Goal: Task Accomplishment & Management: Manage account settings

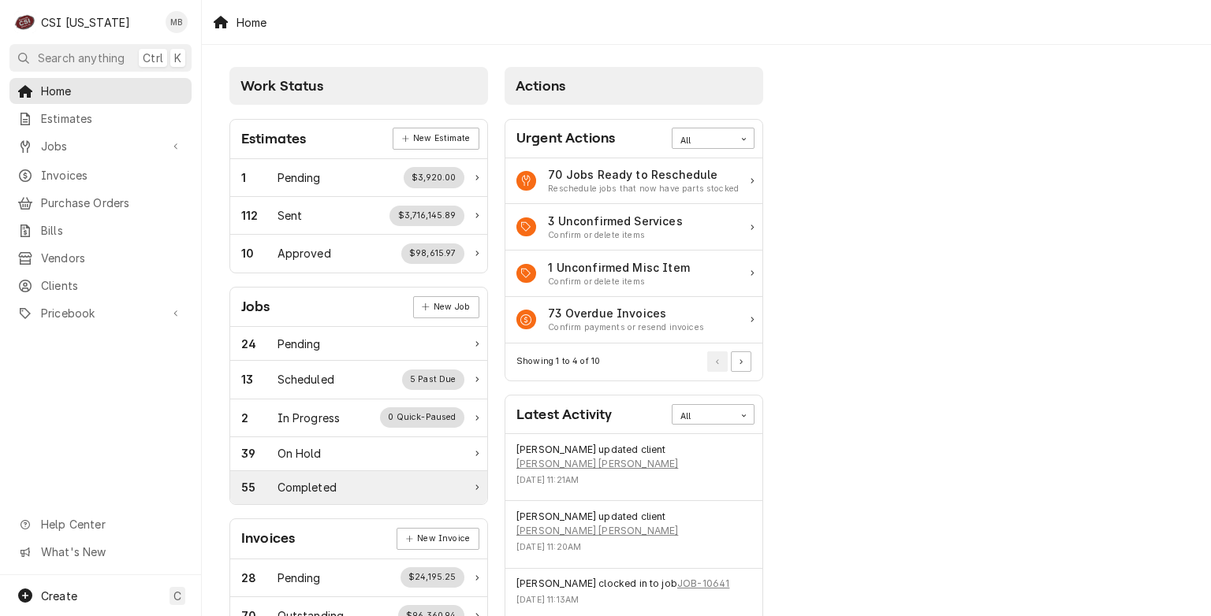
click at [391, 471] on div "55 Completed" at bounding box center [358, 487] width 257 height 33
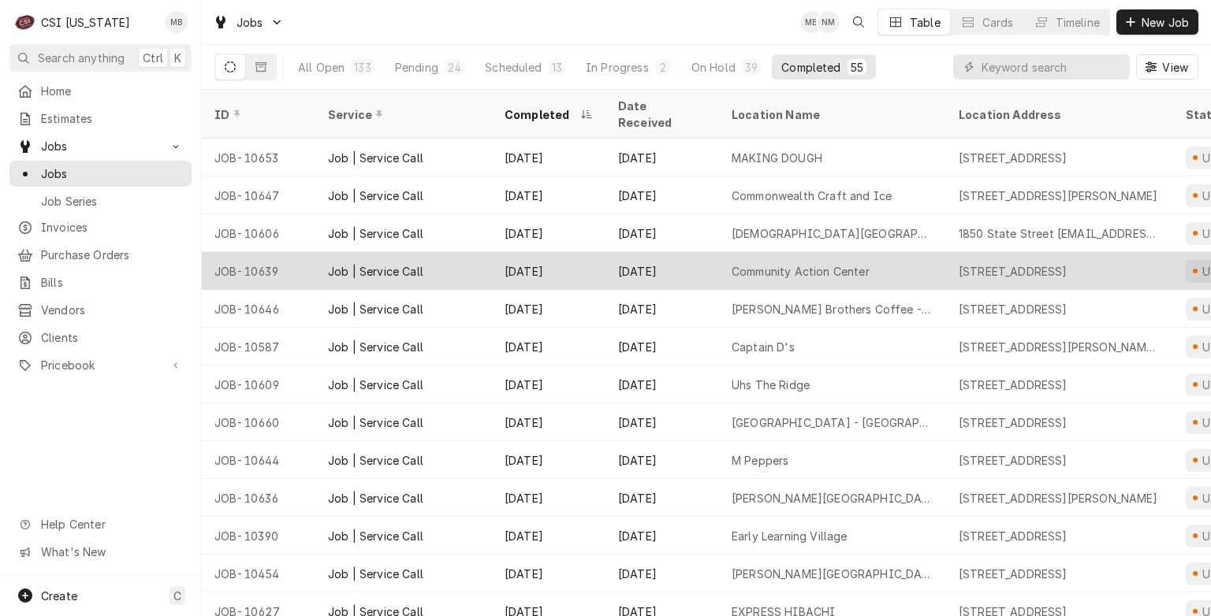
click at [407, 263] on div "Job | Service Call" at bounding box center [375, 271] width 95 height 17
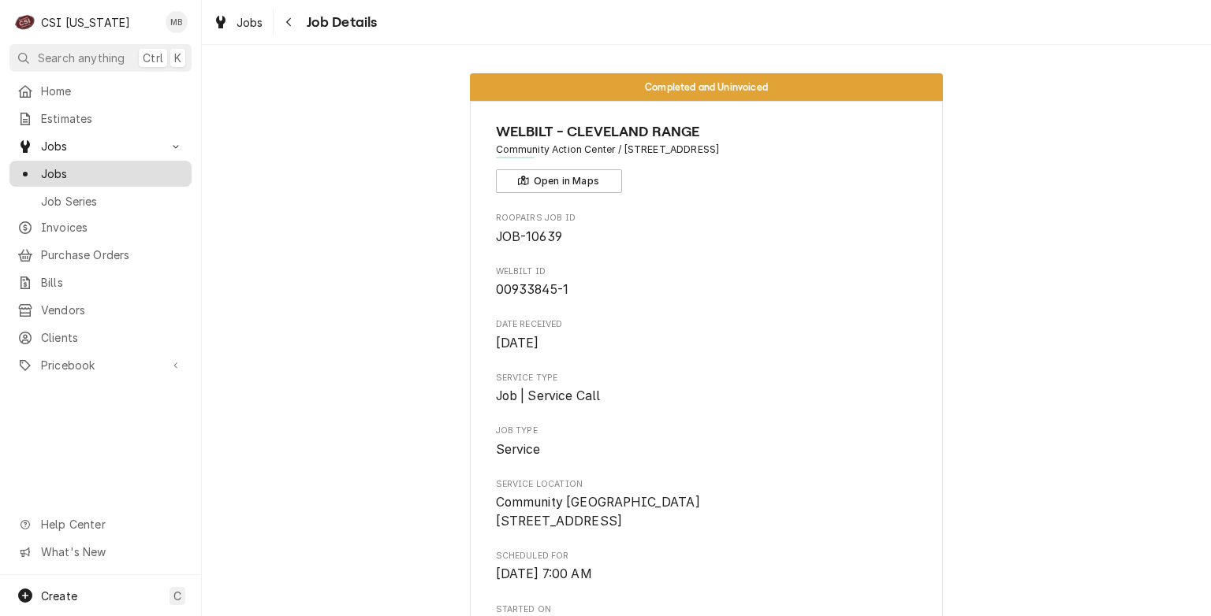
click at [65, 173] on span "Jobs" at bounding box center [112, 174] width 143 height 17
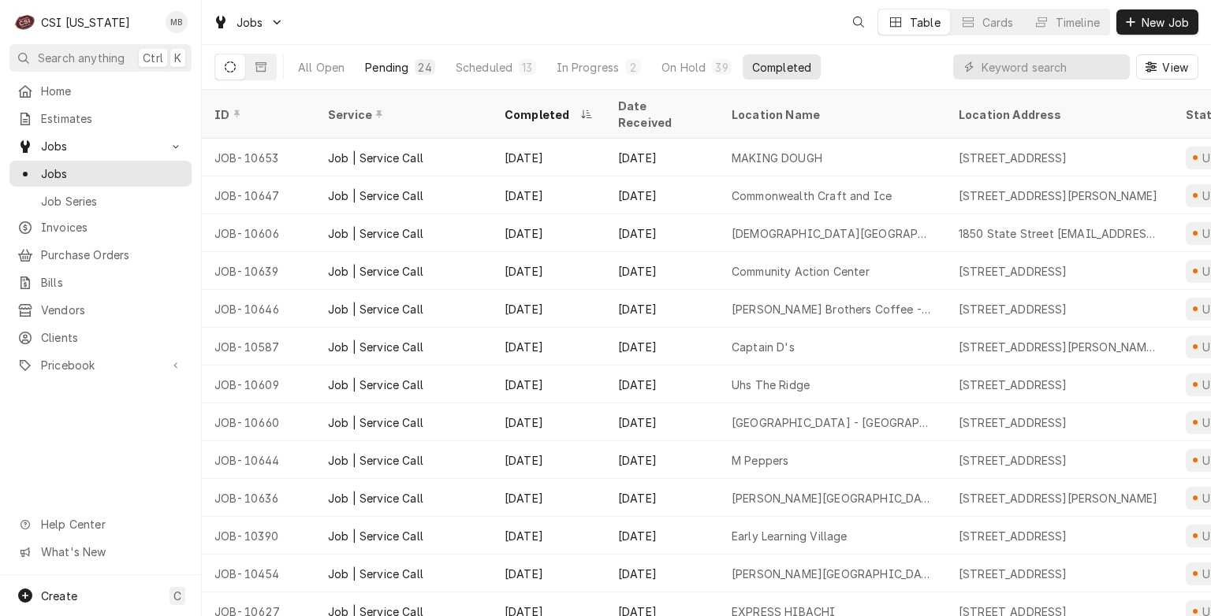
click at [391, 77] on button "Pending 24" at bounding box center [400, 66] width 88 height 25
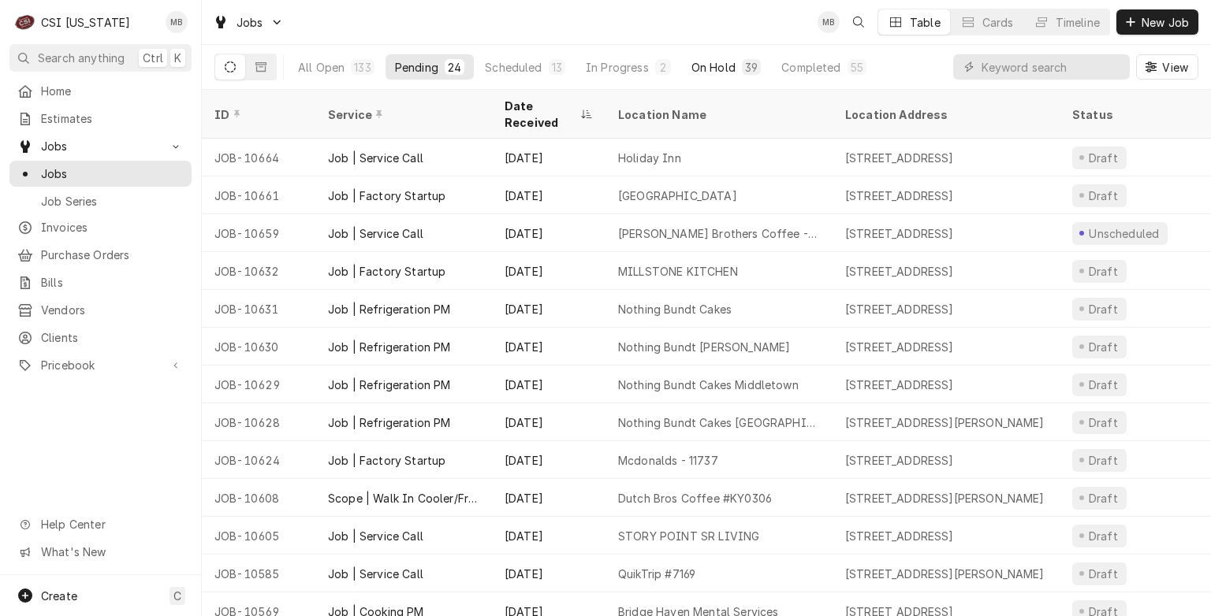
click at [713, 75] on button "On Hold 39" at bounding box center [726, 66] width 88 height 25
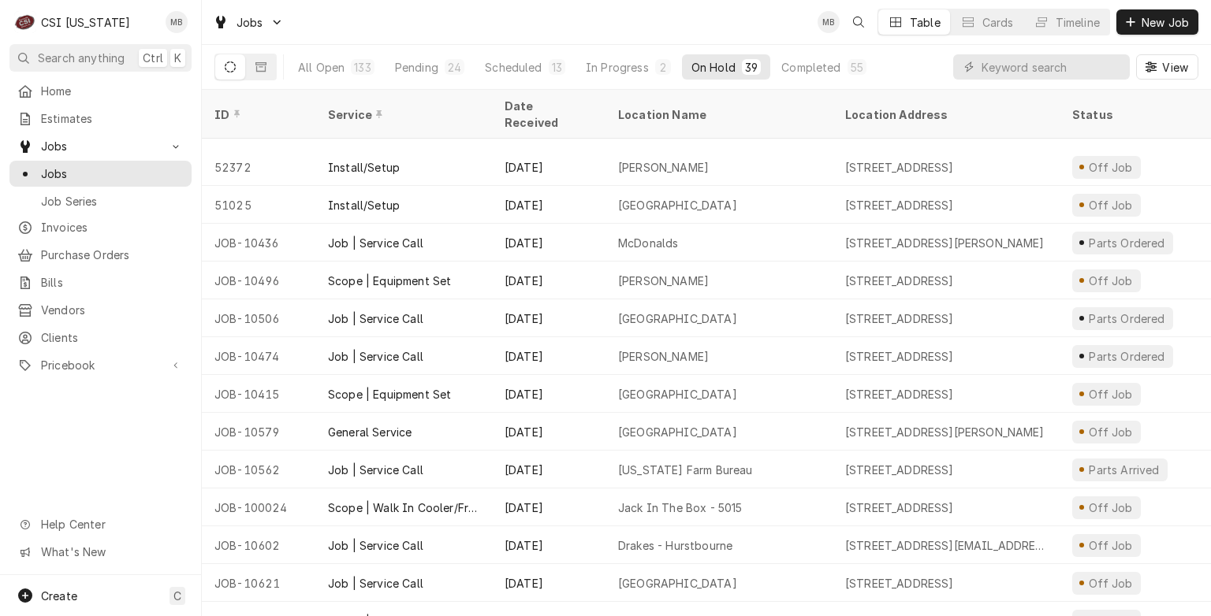
scroll to position [558, 0]
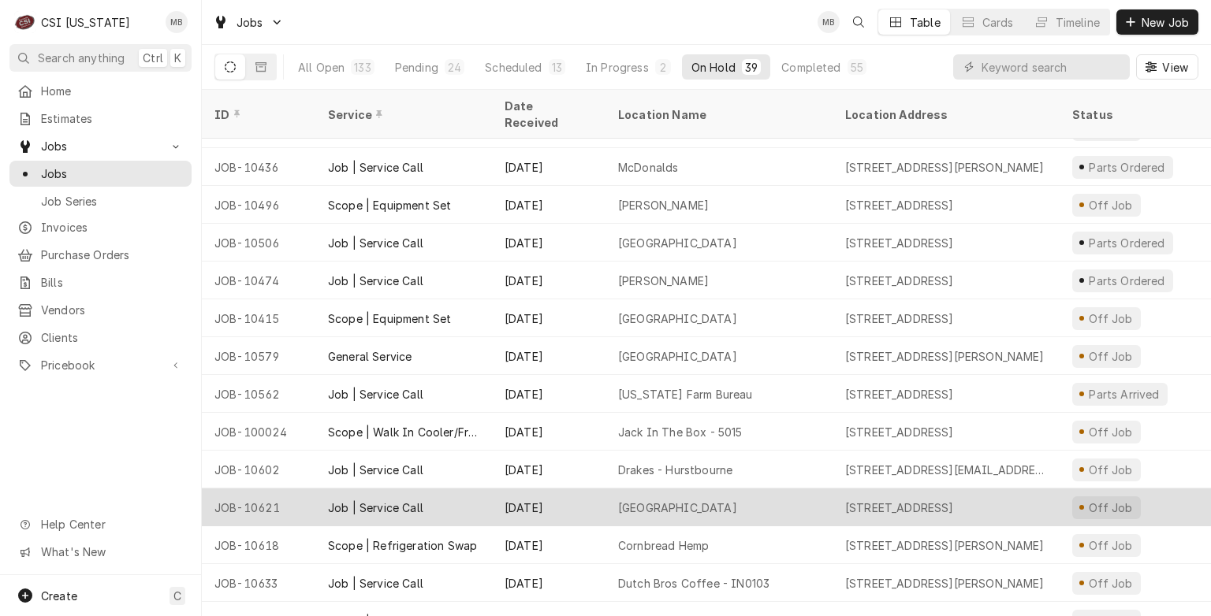
click at [587, 504] on div "Sep 16" at bounding box center [549, 508] width 114 height 38
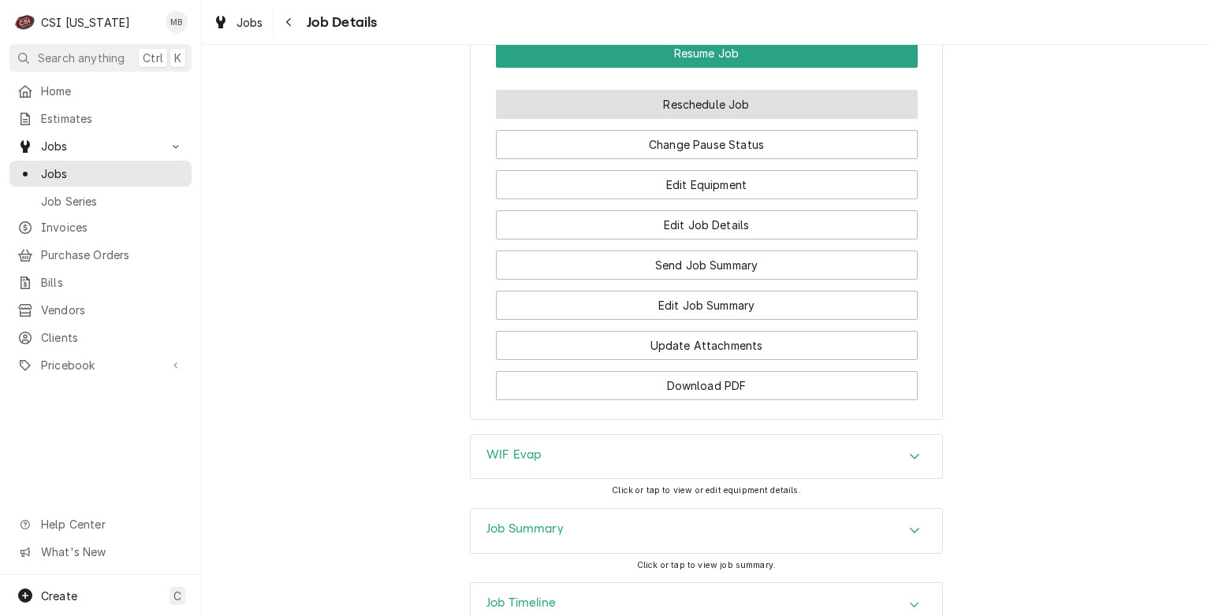
scroll to position [1560, 0]
click at [676, 118] on button "Reschedule Job" at bounding box center [707, 103] width 422 height 29
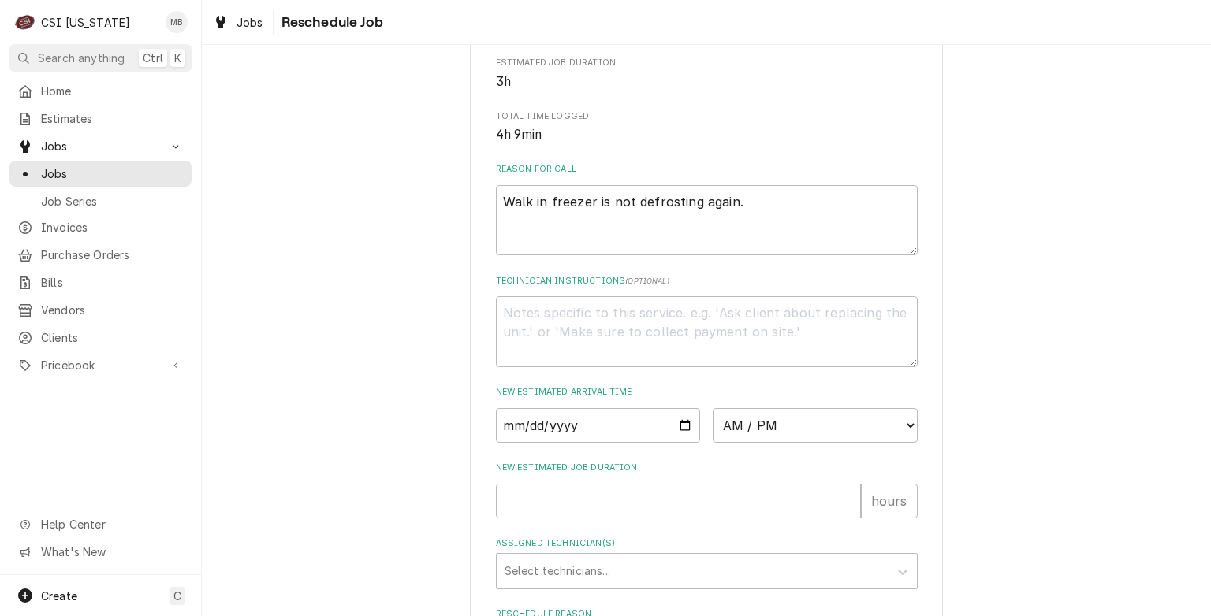
scroll to position [374, 0]
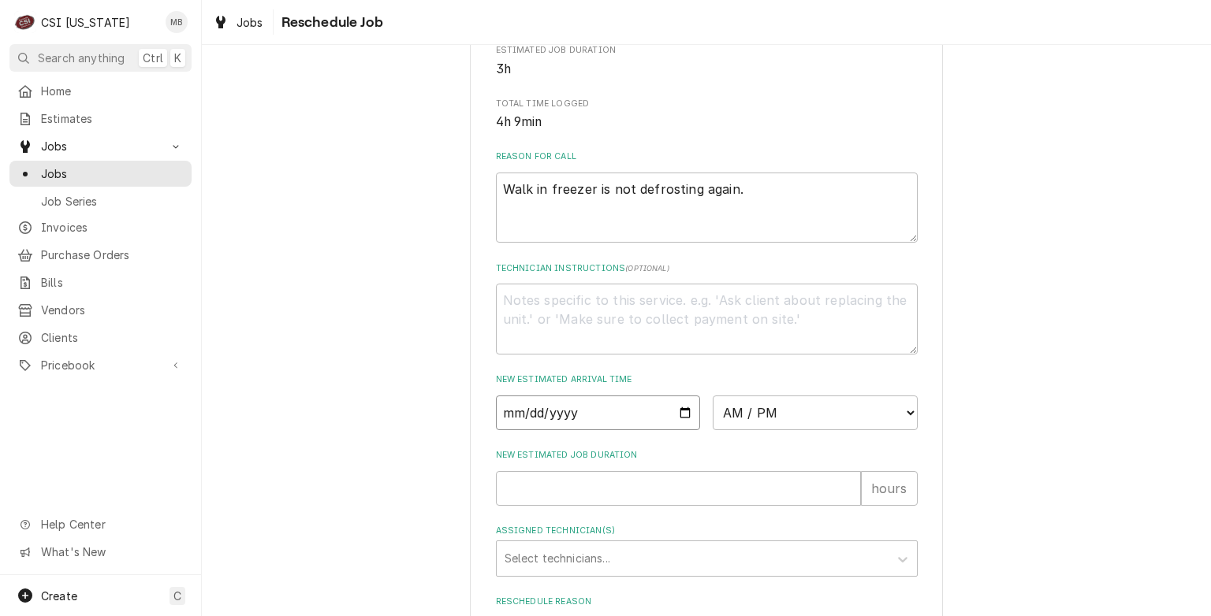
click at [679, 430] on input "Date" at bounding box center [598, 413] width 205 height 35
click at [676, 426] on input "Date" at bounding box center [598, 413] width 205 height 35
type input "2025-09-25"
type textarea "x"
click at [780, 430] on select "AM / PM 6:00 AM 6:15 AM 6:30 AM 6:45 AM 7:00 AM 7:15 AM 7:30 AM 7:45 AM 8:00 AM…" at bounding box center [815, 413] width 205 height 35
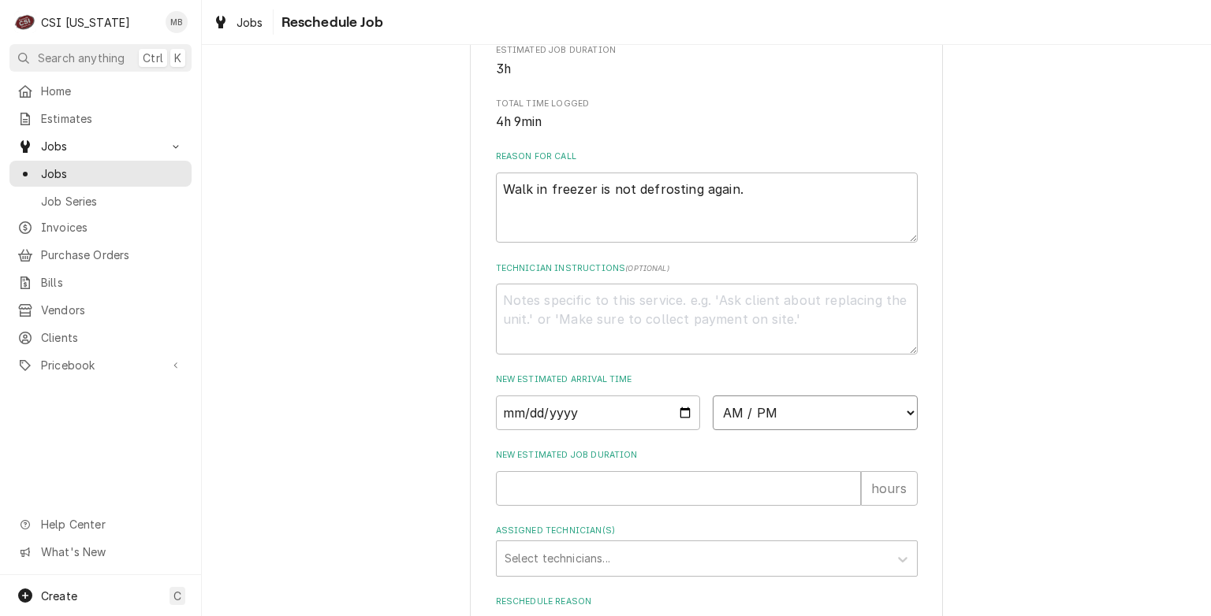
select select "12:00:00"
click at [713, 413] on select "AM / PM 6:00 AM 6:15 AM 6:30 AM 6:45 AM 7:00 AM 7:15 AM 7:30 AM 7:45 AM 8:00 AM…" at bounding box center [815, 413] width 205 height 35
click at [621, 506] on input "New Estimated Job Duration" at bounding box center [678, 488] width 365 height 35
type textarea "x"
type input "2"
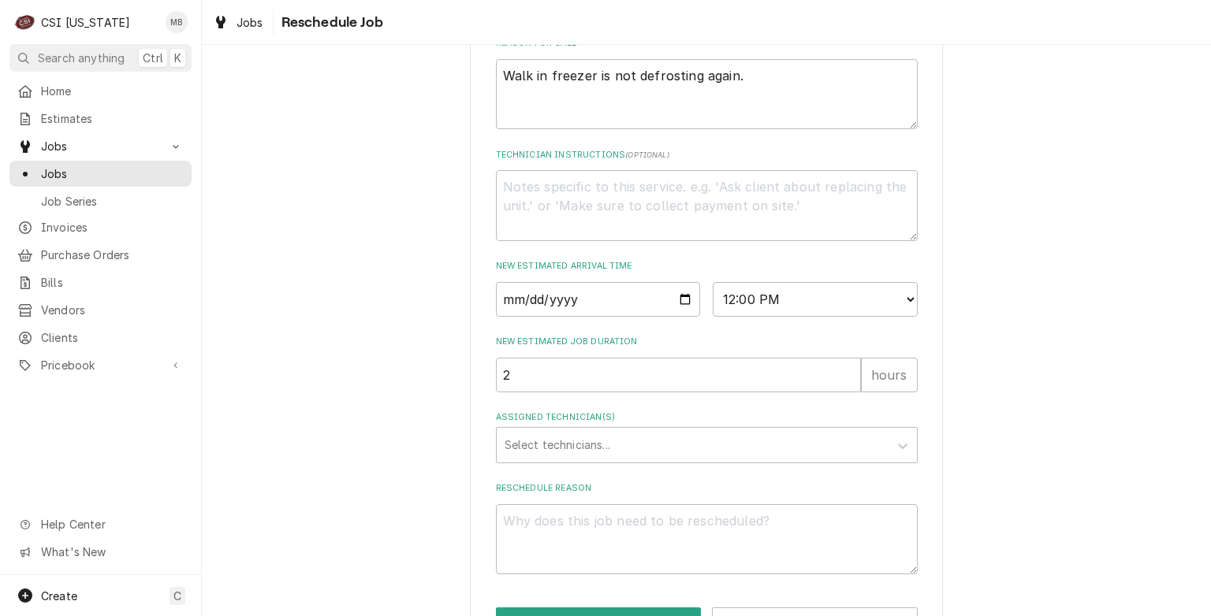
scroll to position [489, 0]
click at [636, 459] on div "Assigned Technician(s)" at bounding box center [692, 444] width 376 height 28
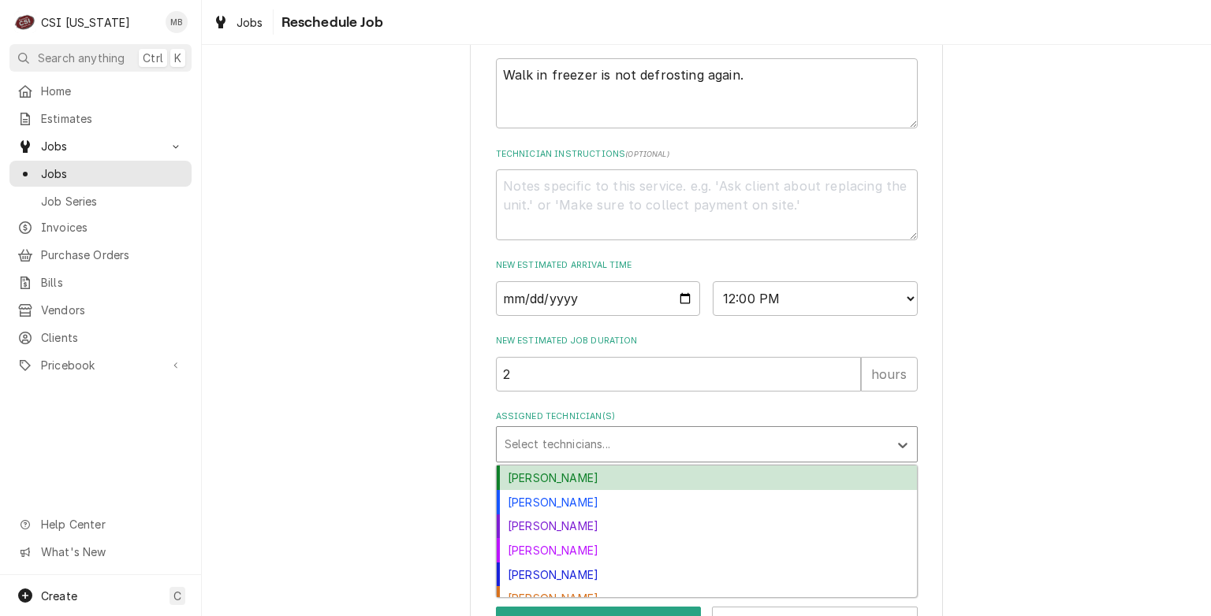
scroll to position [560, 0]
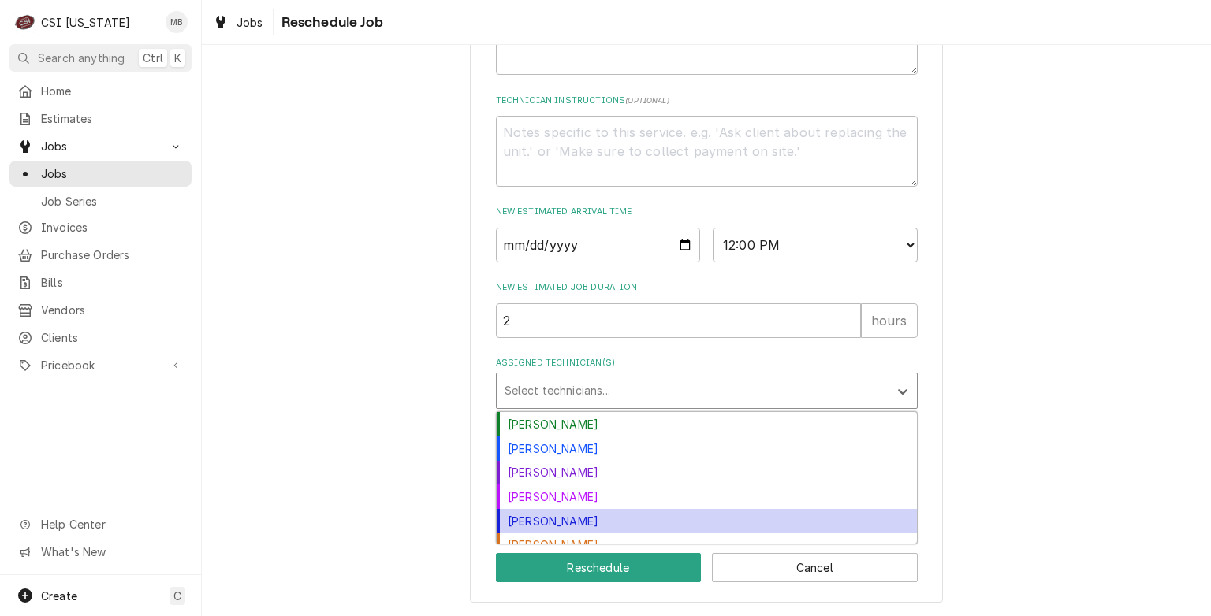
click at [585, 516] on div "Jeff Hartley" at bounding box center [707, 521] width 420 height 24
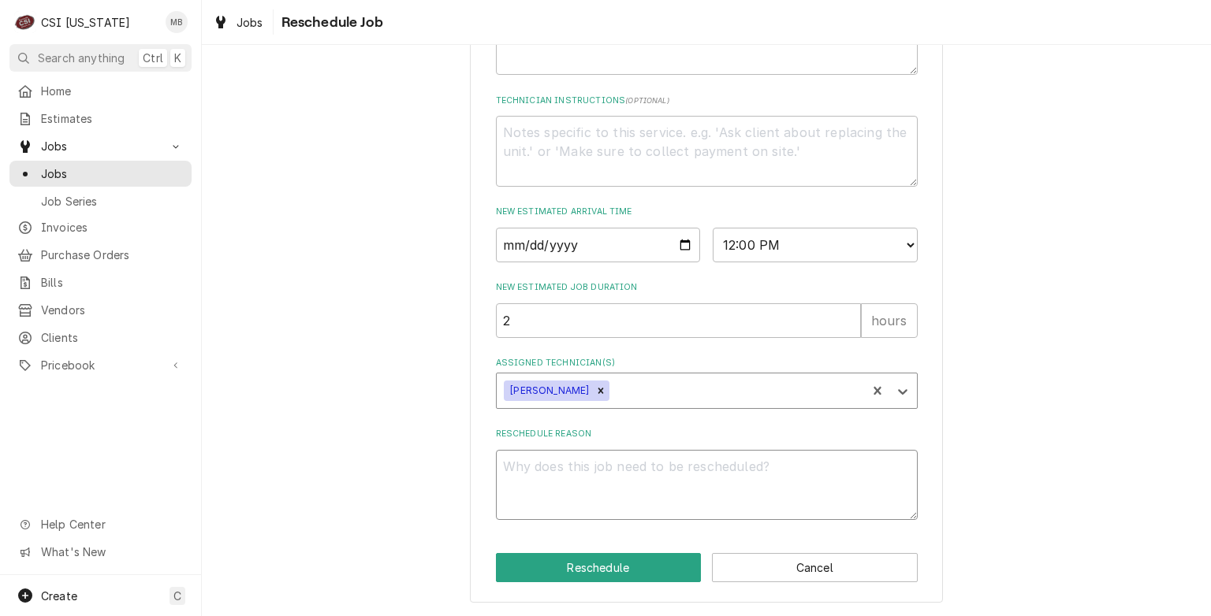
click at [590, 493] on textarea "Reschedule Reason" at bounding box center [707, 485] width 422 height 71
type textarea "x"
type textarea "c"
type textarea "x"
type textarea "ch"
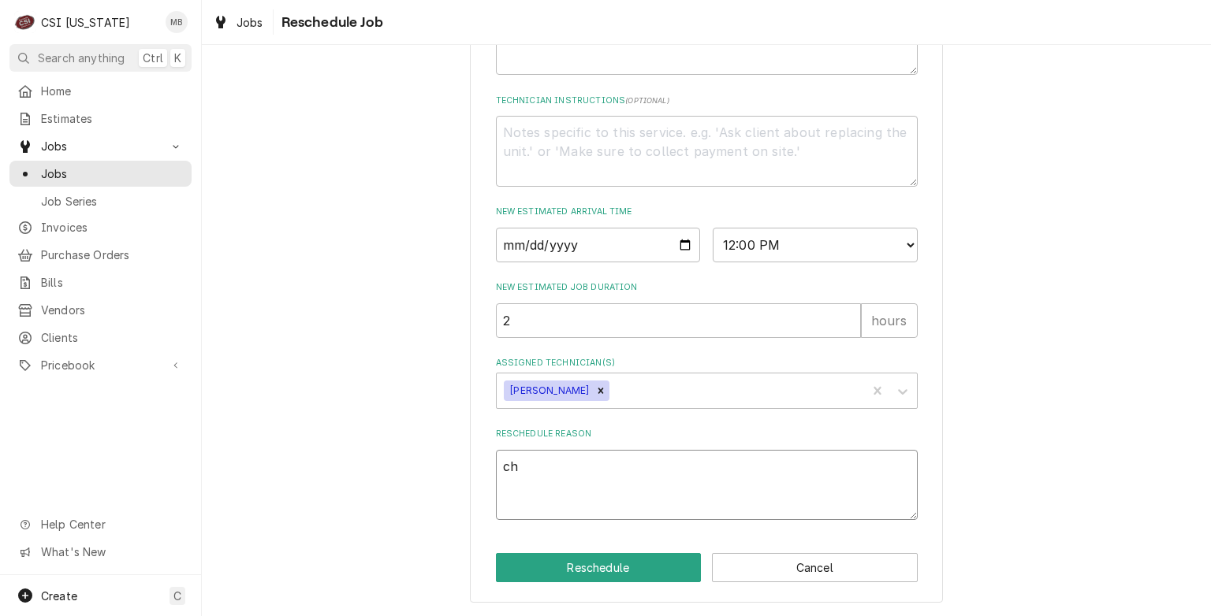
type textarea "x"
type textarea "che"
type textarea "x"
type textarea "chec"
type textarea "x"
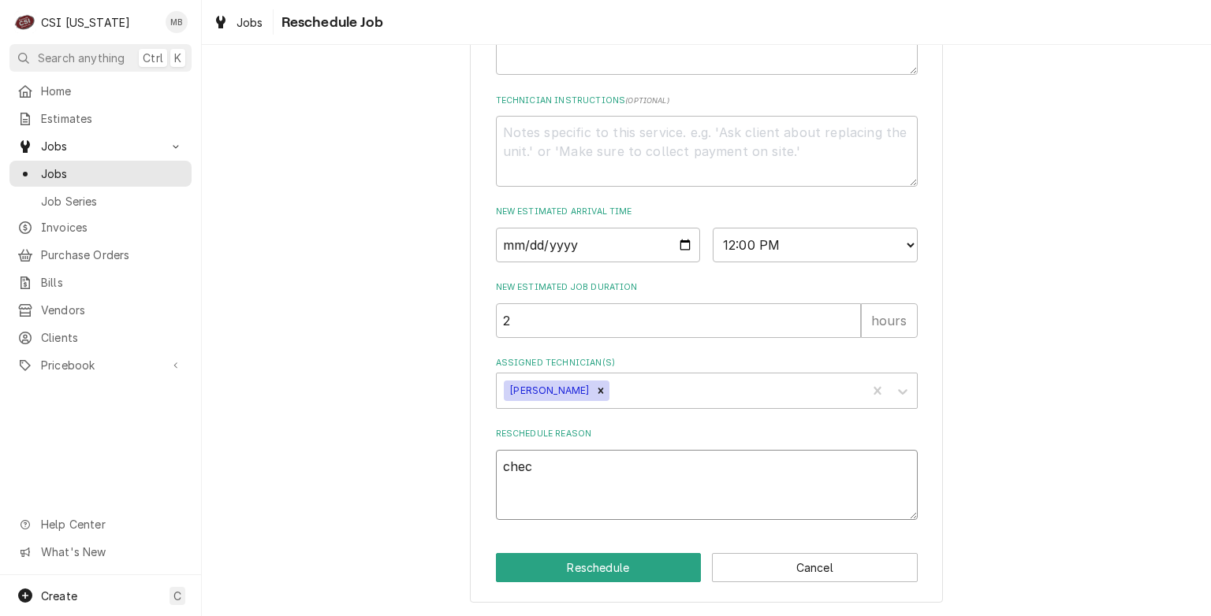
type textarea "check"
type textarea "x"
type textarea "check"
type textarea "x"
type textarea "check e"
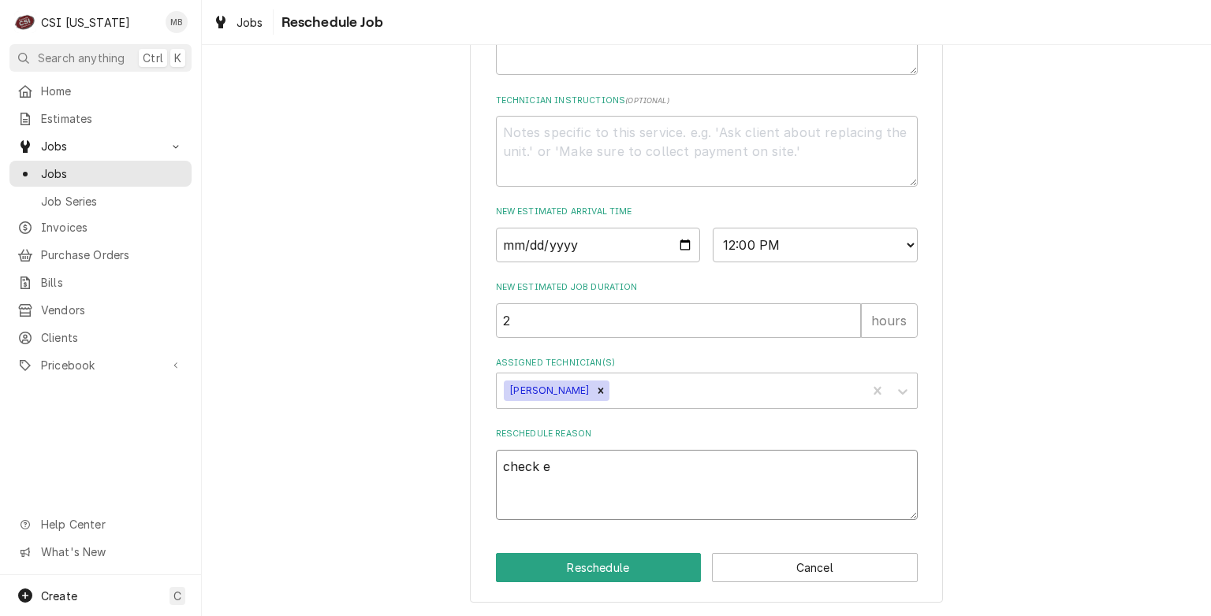
type textarea "x"
type textarea "check ev"
type textarea "x"
type textarea "check eva"
type textarea "x"
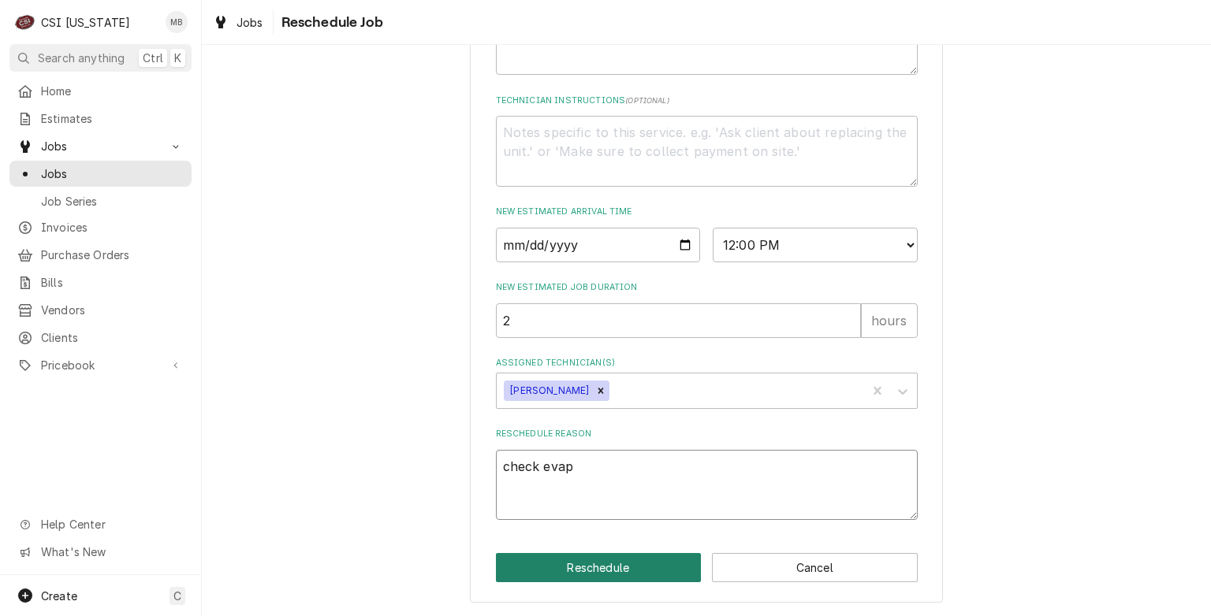
type textarea "check evap"
click at [590, 580] on button "Reschedule" at bounding box center [599, 567] width 206 height 29
type textarea "x"
